Goal: Check status

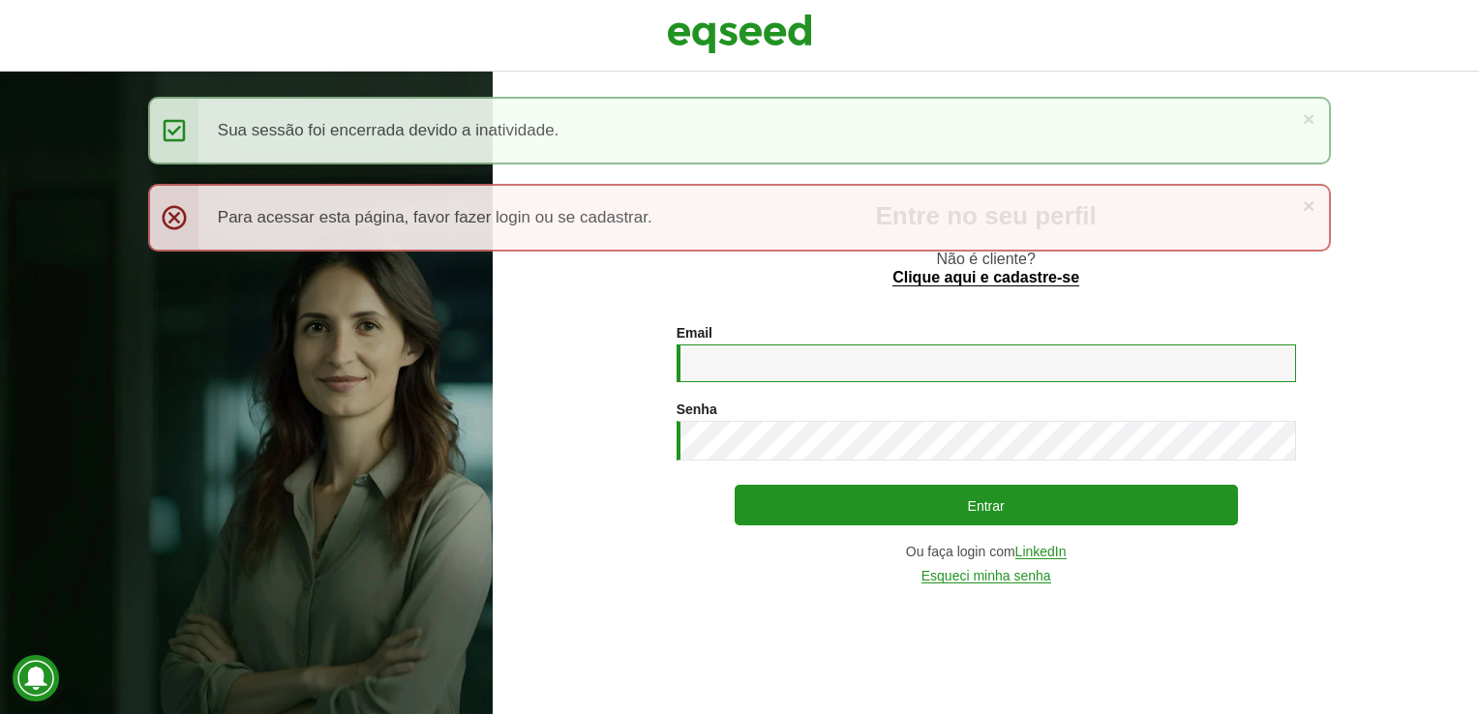
click at [920, 356] on input "Email *" at bounding box center [987, 364] width 620 height 38
type input "**********"
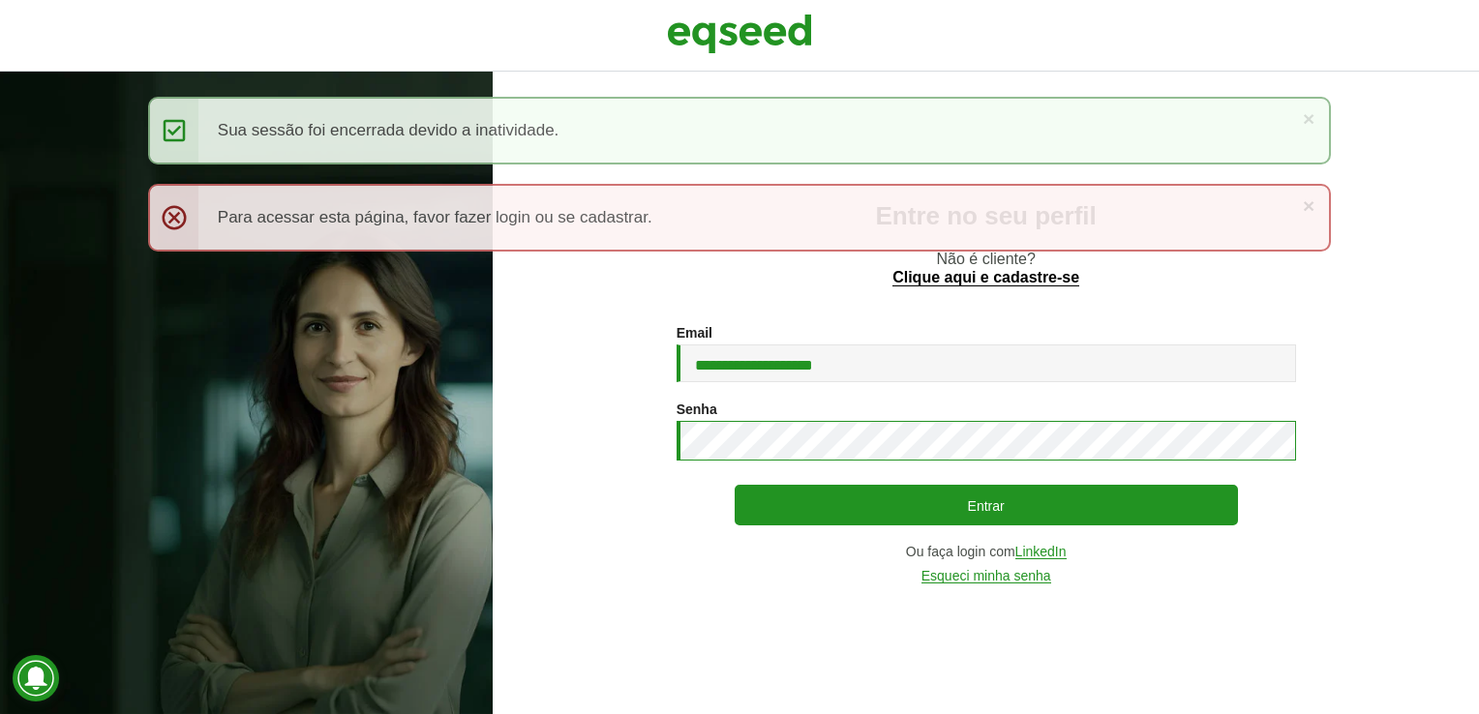
click at [735, 485] on button "Entrar" at bounding box center [986, 505] width 503 height 41
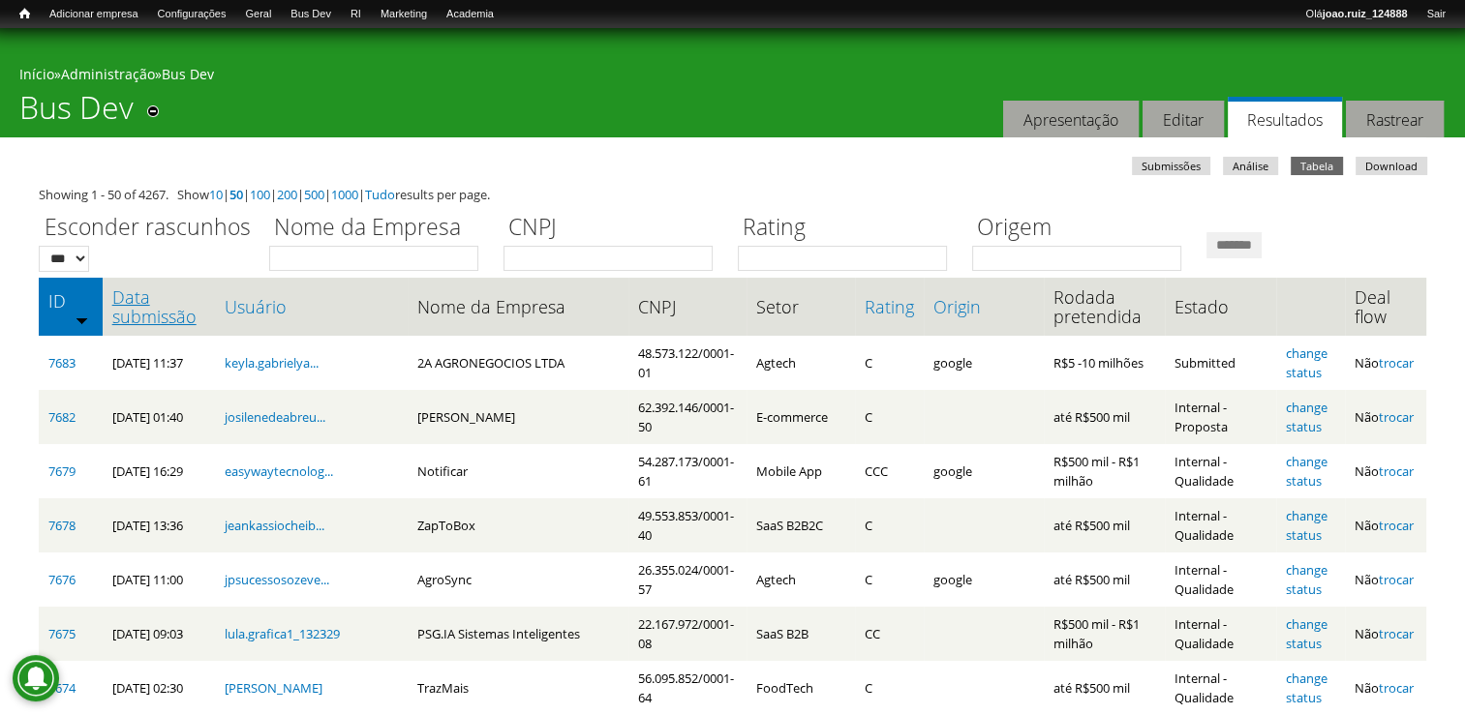
click at [136, 307] on link "Data submissão" at bounding box center [158, 307] width 93 height 39
